Goal: Transaction & Acquisition: Purchase product/service

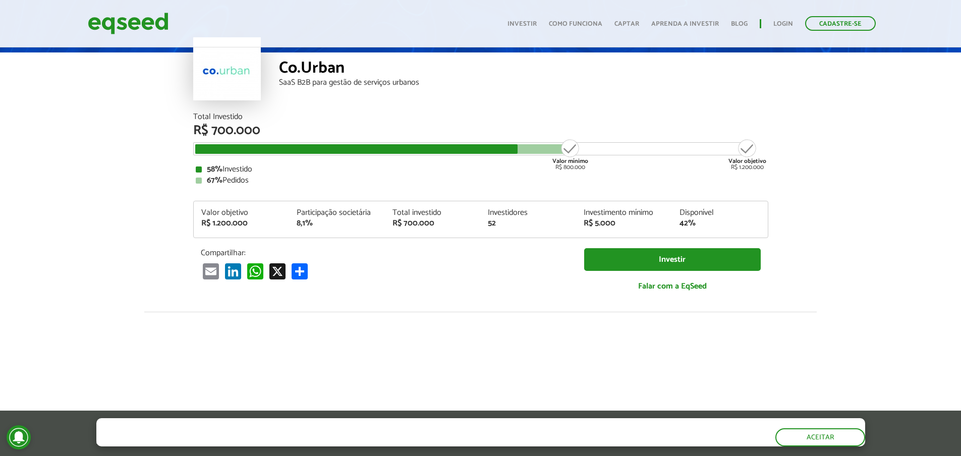
scroll to position [50, 0]
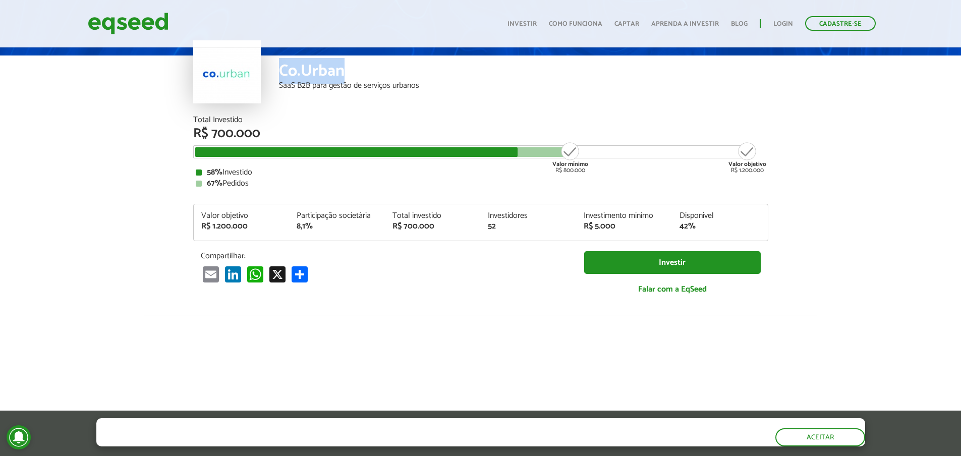
drag, startPoint x: 362, startPoint y: 75, endPoint x: 274, endPoint y: 69, distance: 88.5
click at [274, 69] on div "Co.Urban SaaS B2B para gestão de serviços urbanos" at bounding box center [480, 85] width 575 height 61
copy div "Co.Urban"
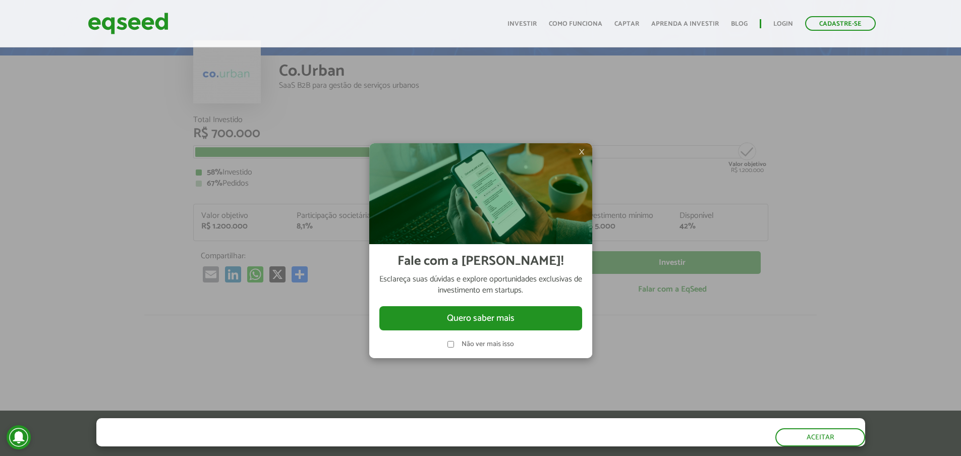
click at [583, 152] on span "×" at bounding box center [581, 152] width 6 height 12
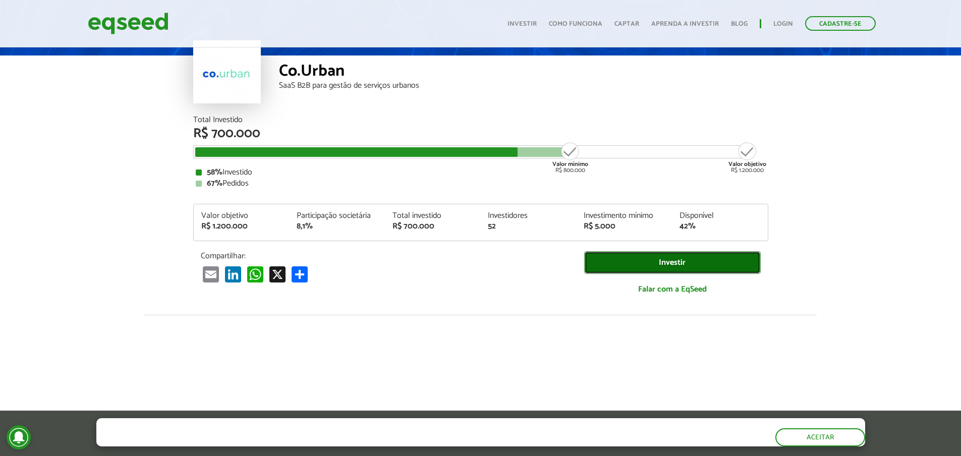
click at [638, 263] on link "Investir" at bounding box center [672, 262] width 176 height 23
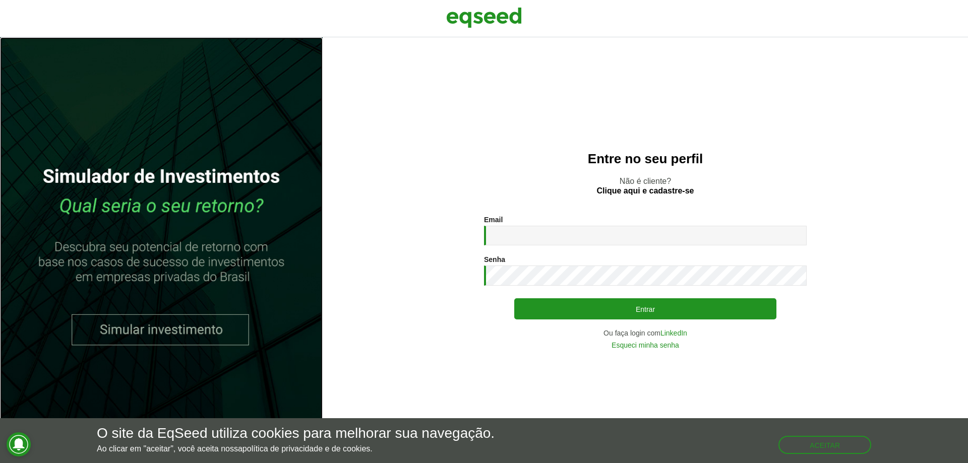
click at [156, 332] on link at bounding box center [161, 250] width 323 height 426
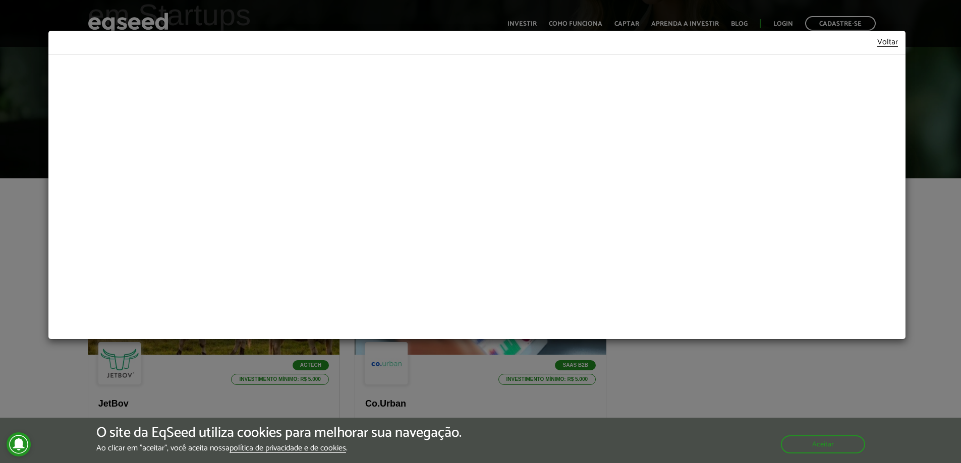
scroll to position [151, 0]
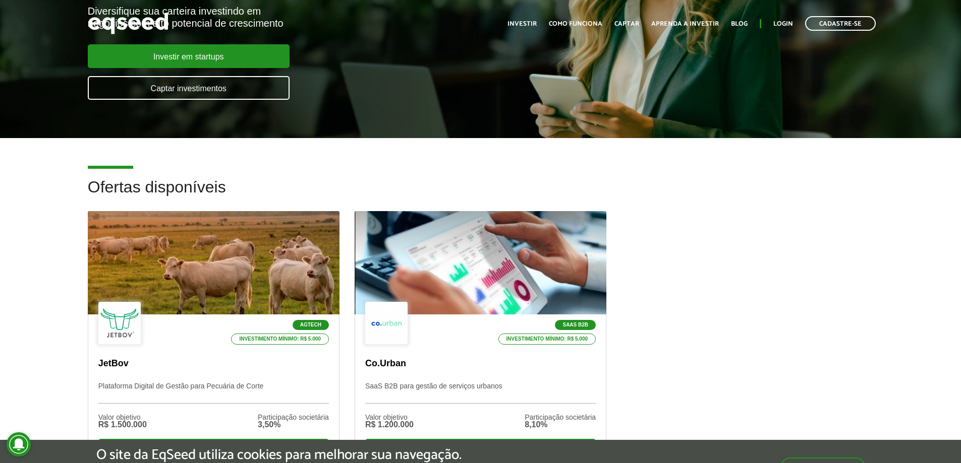
scroll to position [151, 0]
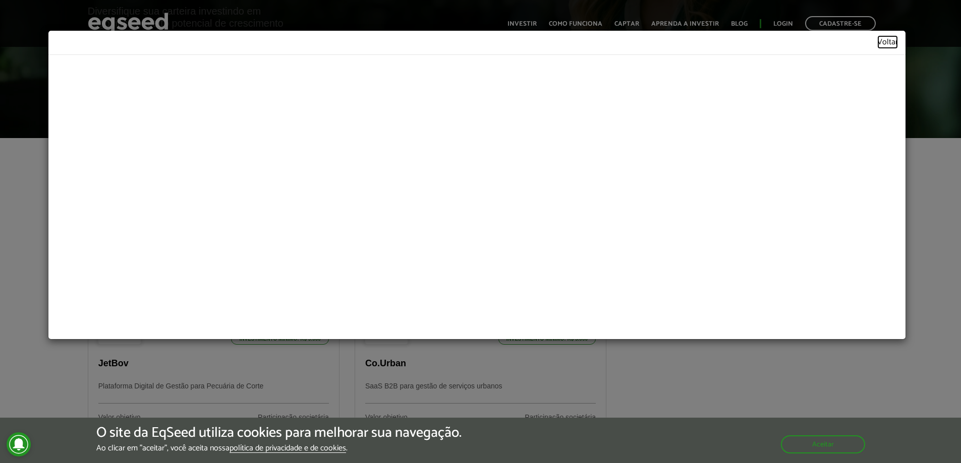
drag, startPoint x: 470, startPoint y: 30, endPoint x: 883, endPoint y: 39, distance: 413.1
click at [883, 39] on link "Voltar" at bounding box center [887, 42] width 21 height 9
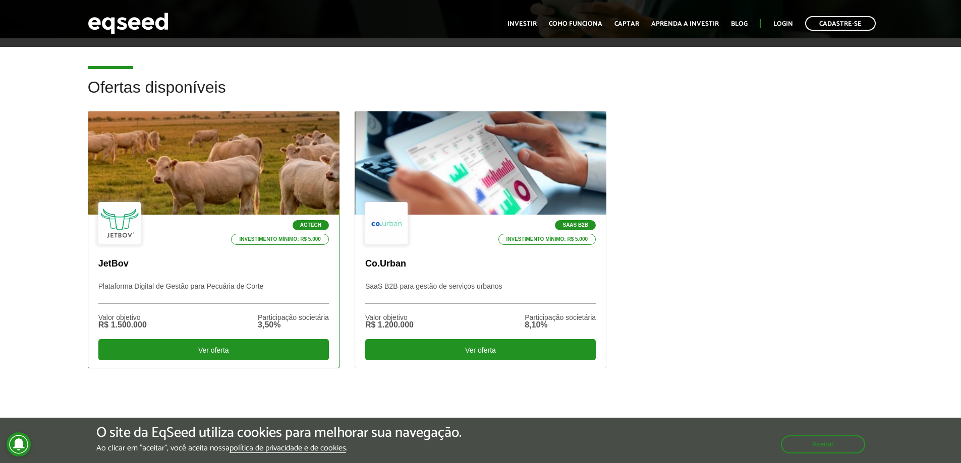
scroll to position [252, 0]
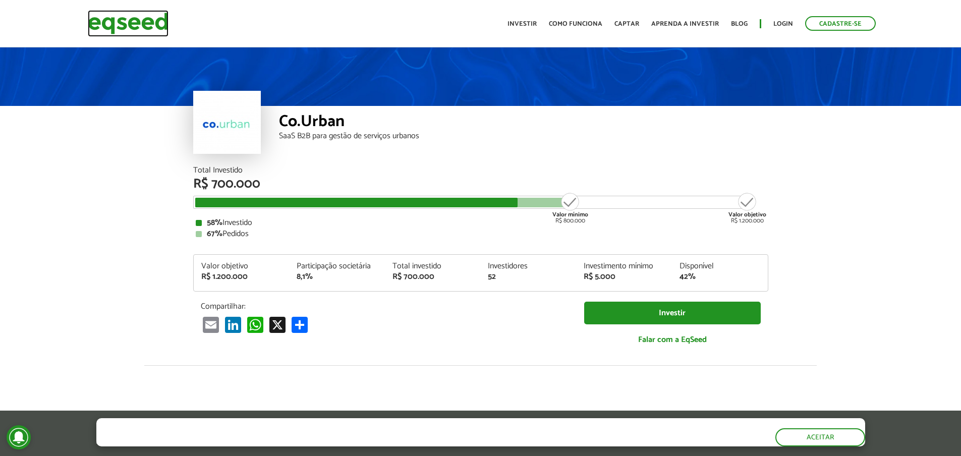
click at [105, 22] on img at bounding box center [128, 23] width 81 height 27
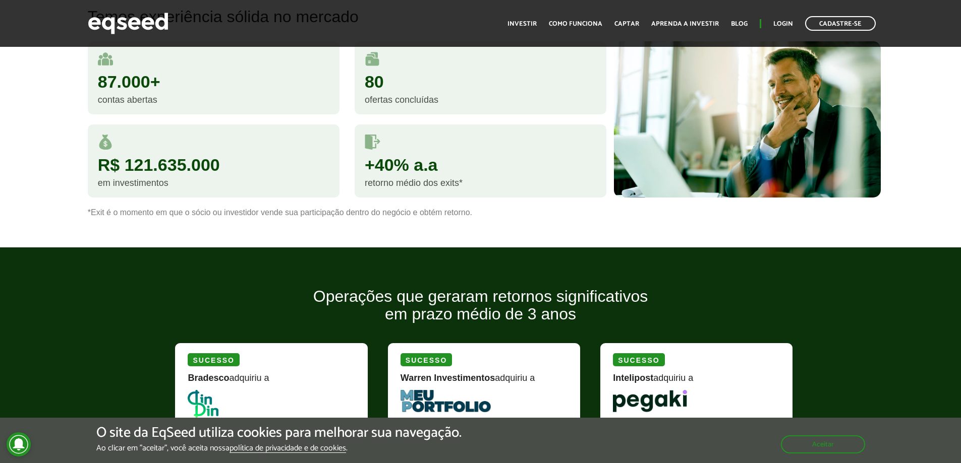
scroll to position [958, 0]
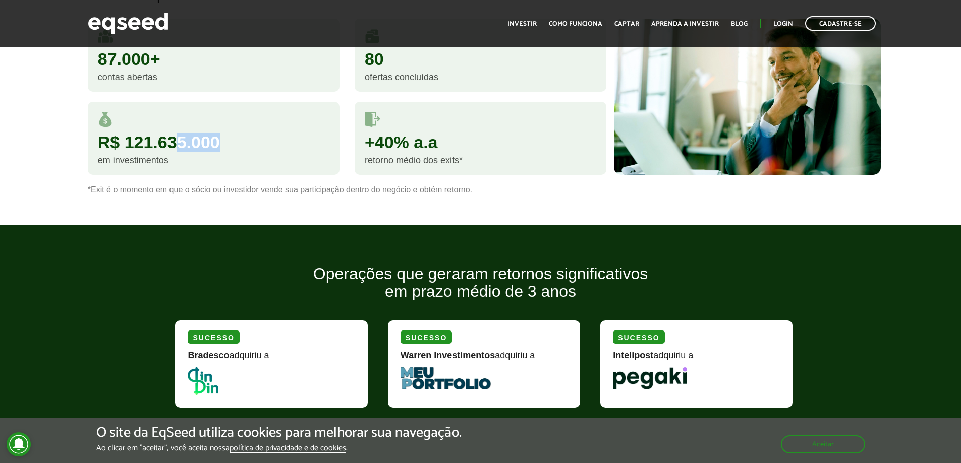
drag, startPoint x: 179, startPoint y: 146, endPoint x: 225, endPoint y: 146, distance: 46.4
click at [224, 146] on div "R$ 121.635.000" at bounding box center [213, 142] width 231 height 17
drag, startPoint x: 348, startPoint y: 146, endPoint x: 454, endPoint y: 149, distance: 105.9
click at [454, 149] on div "+40% a.a retorno médio dos exits*" at bounding box center [480, 143] width 267 height 83
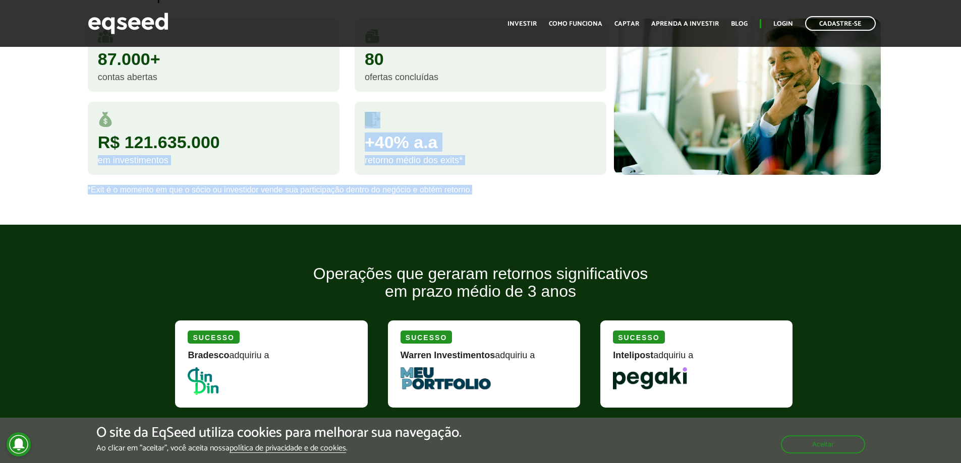
drag, startPoint x: 231, startPoint y: 140, endPoint x: 3, endPoint y: 125, distance: 229.0
click at [3, 125] on div "Temos experiência sólida no mercado 87.000+ contas abertas 80 ofertas concluída…" at bounding box center [480, 89] width 961 height 209
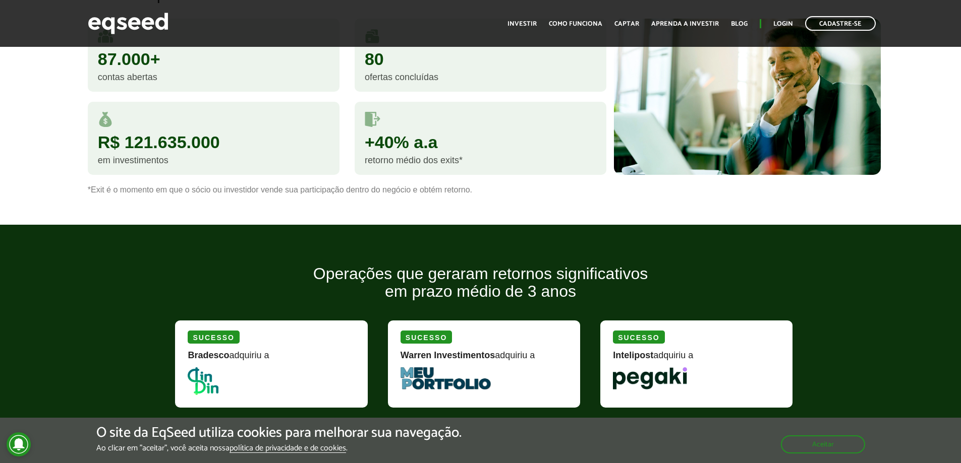
click at [133, 137] on div "R$ 121.635.000" at bounding box center [213, 142] width 231 height 17
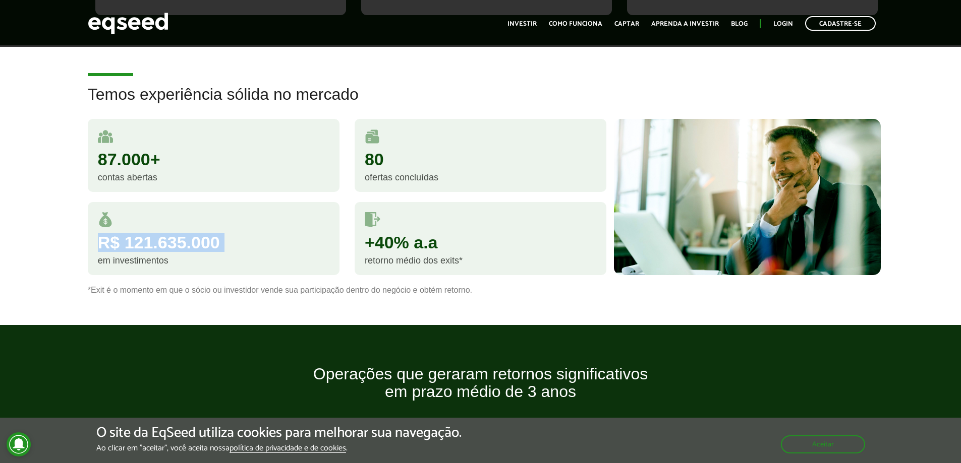
scroll to position [857, 0]
